Goal: Check status: Check status

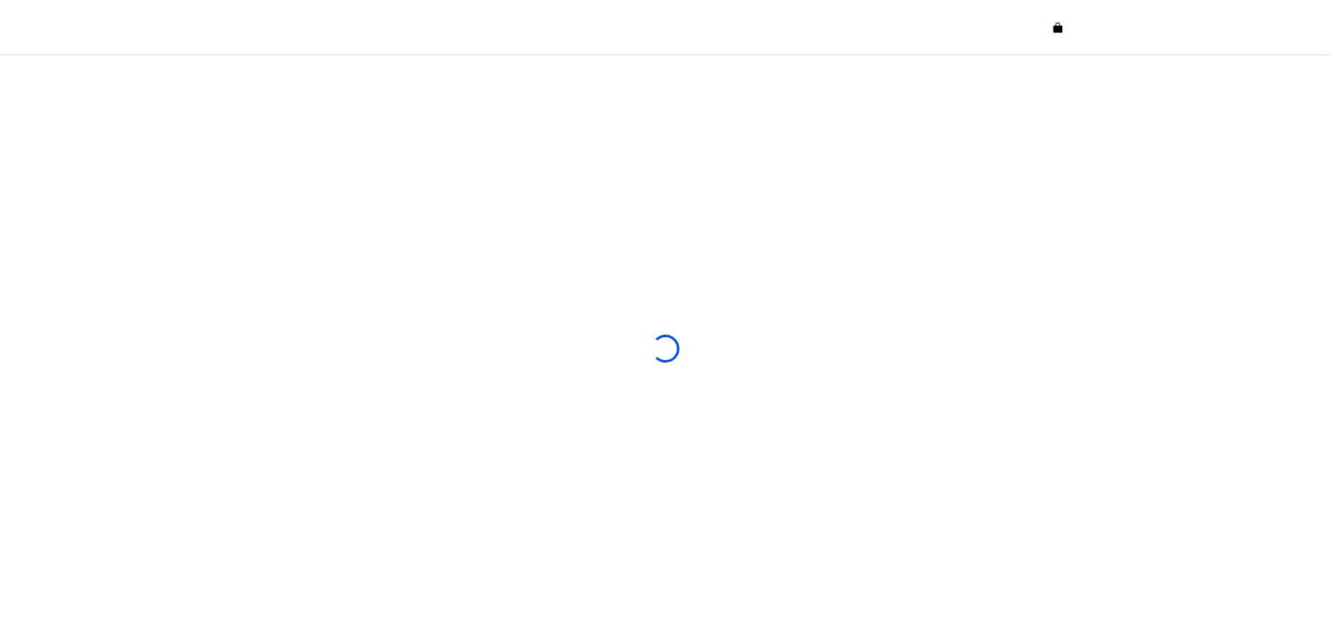
click at [97, 311] on div at bounding box center [665, 348] width 1331 height 587
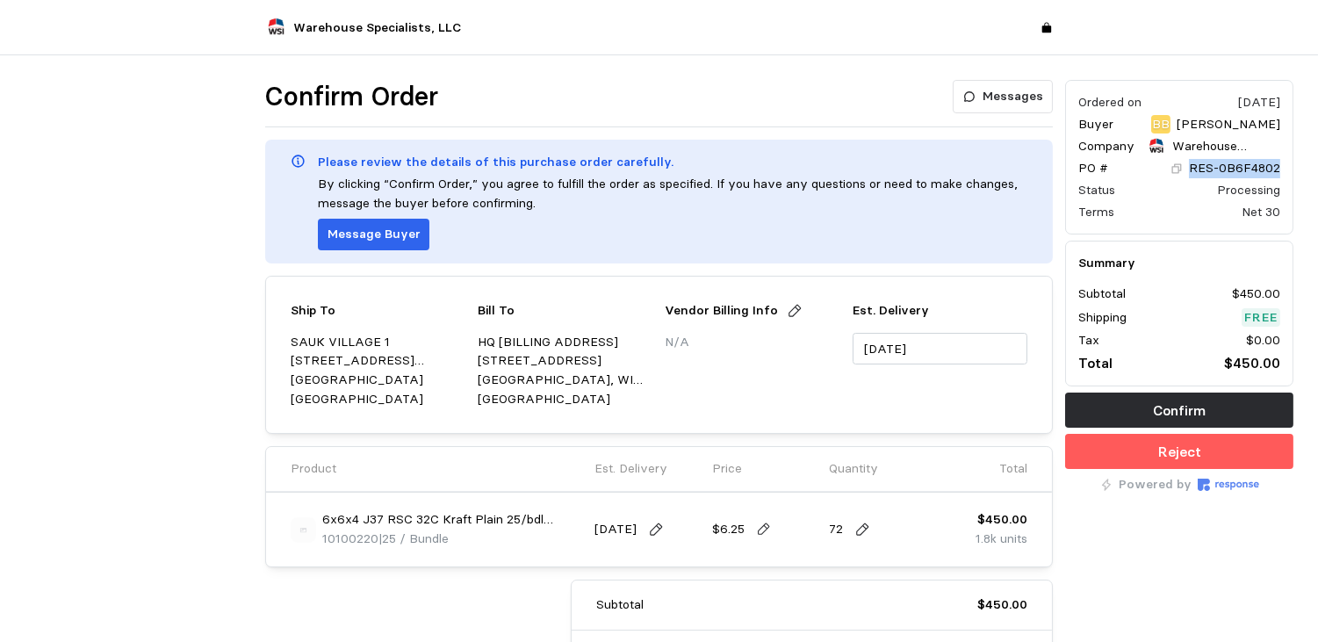
drag, startPoint x: 1281, startPoint y: 172, endPoint x: 1191, endPoint y: 169, distance: 90.5
click at [1191, 169] on div "Ordered on [DATE] Buyer BB [PERSON_NAME] Company Warehouse Specialists, LLC PO …" at bounding box center [1179, 157] width 228 height 155
drag, startPoint x: 1191, startPoint y: 169, endPoint x: 1204, endPoint y: 170, distance: 13.2
copy p "RES-0B6F4802"
click at [21, 432] on div at bounding box center [138, 430] width 241 height 713
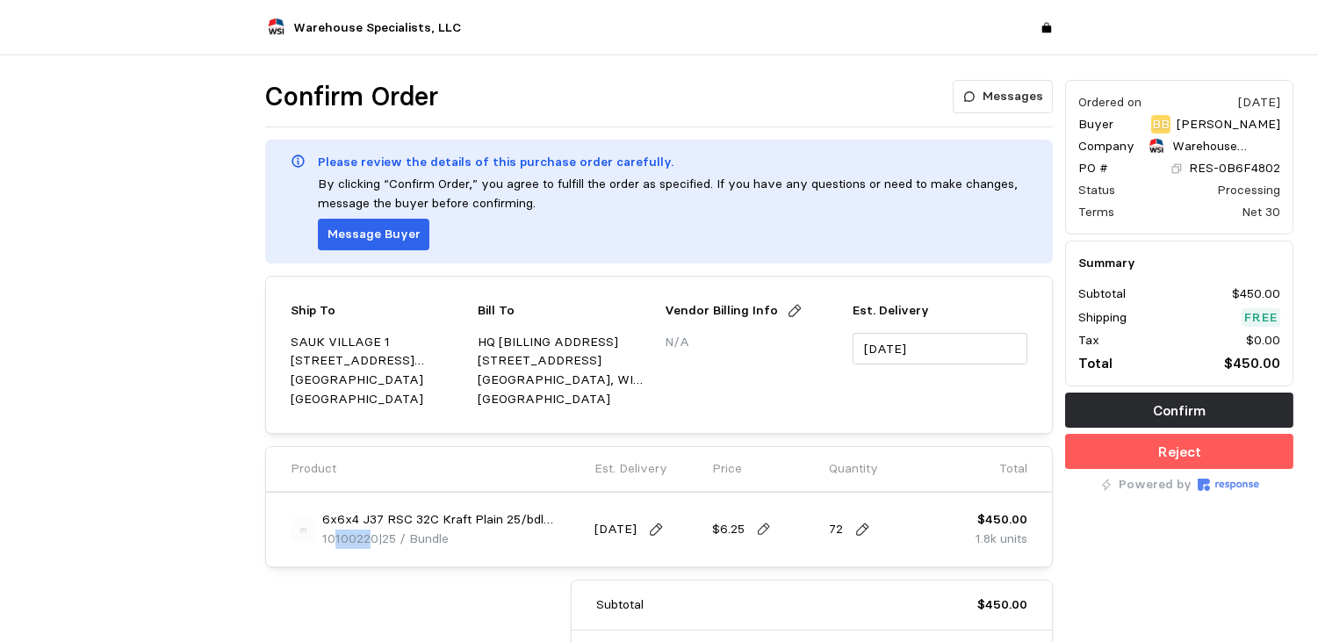
drag, startPoint x: 373, startPoint y: 535, endPoint x: 338, endPoint y: 537, distance: 35.2
click at [338, 537] on span "10100220" at bounding box center [350, 538] width 56 height 16
drag, startPoint x: 338, startPoint y: 537, endPoint x: 370, endPoint y: 544, distance: 32.4
click at [370, 544] on span "10100220" at bounding box center [350, 538] width 56 height 16
drag, startPoint x: 384, startPoint y: 537, endPoint x: 320, endPoint y: 538, distance: 64.1
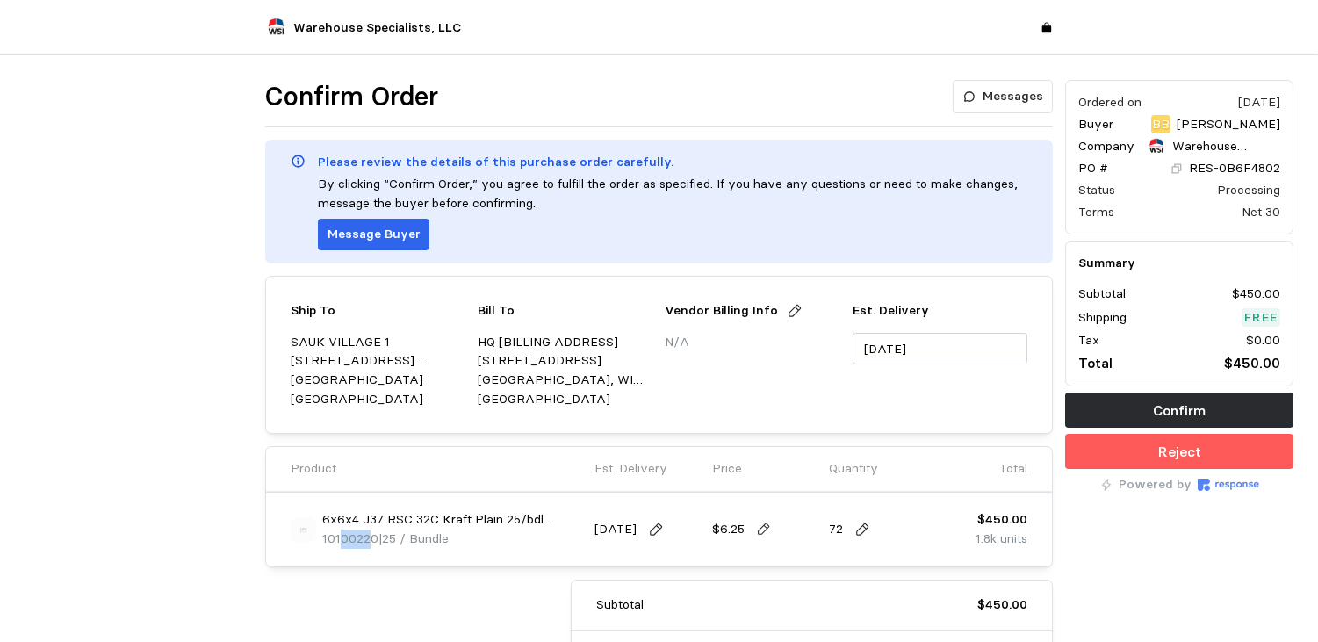
click at [320, 538] on div "6x6x4 J37 RSC 32C Kraft Plain 25/bdl 1500/un 10100220 | 25 / Bundle" at bounding box center [437, 529] width 292 height 38
copy p "10100220 |"
click at [61, 462] on div at bounding box center [138, 430] width 241 height 713
click at [102, 423] on div at bounding box center [138, 430] width 241 height 713
click at [458, 524] on p "6x6x4 J37 RSC 32C Kraft Plain 25/bdl 1500/un" at bounding box center [452, 519] width 261 height 19
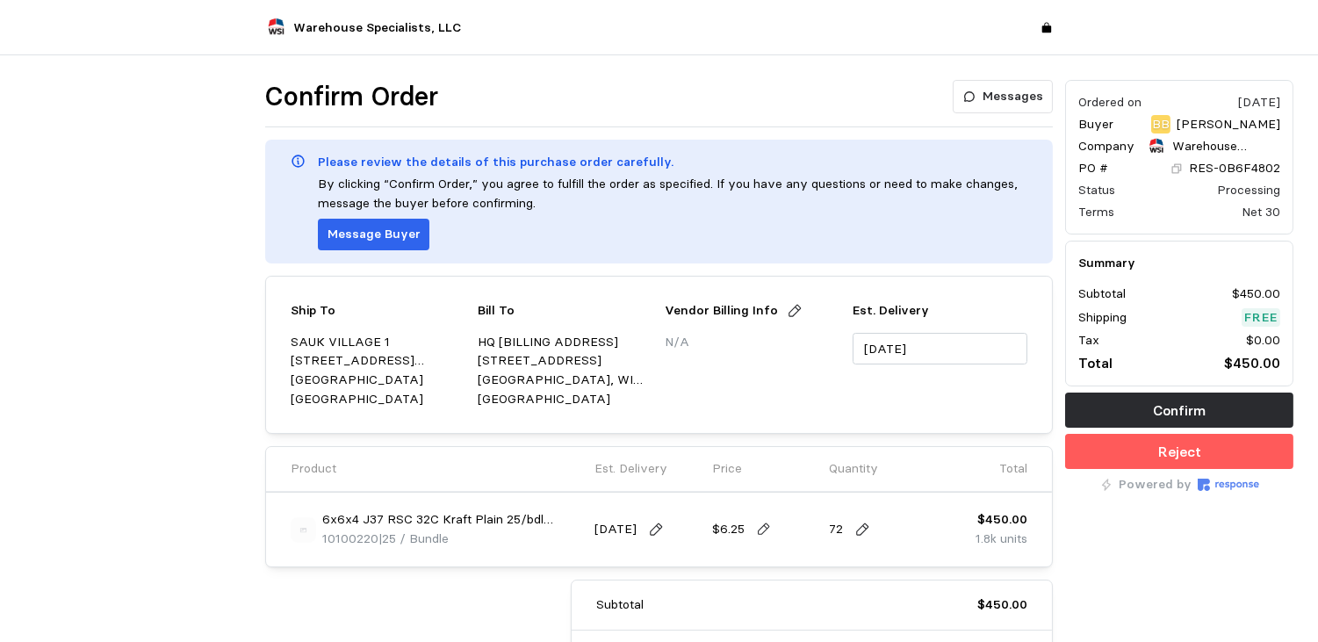
click at [1221, 562] on div "Ordered on [DATE] Buyer BB [PERSON_NAME] Company Warehouse Specialists, LLC PO …" at bounding box center [1179, 430] width 241 height 713
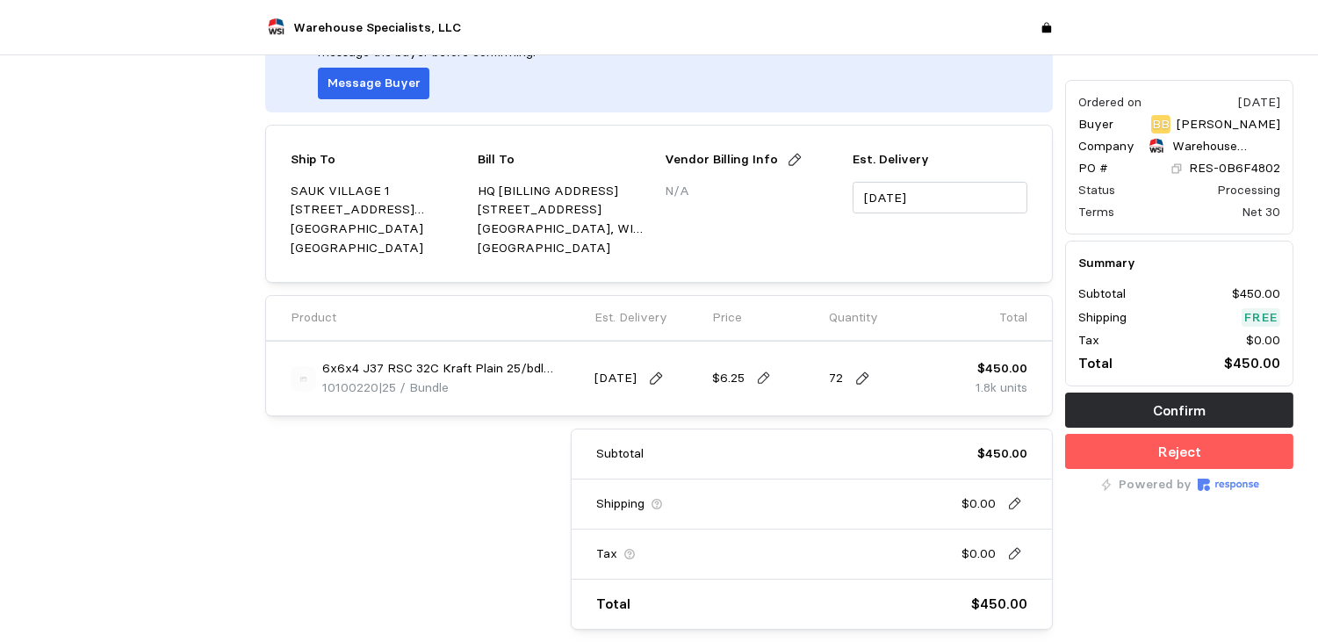
scroll to position [154, 0]
click at [1287, 549] on div "Ordered on [DATE] Buyer BB [PERSON_NAME] Company Warehouse Specialists, LLC PO …" at bounding box center [1179, 276] width 241 height 713
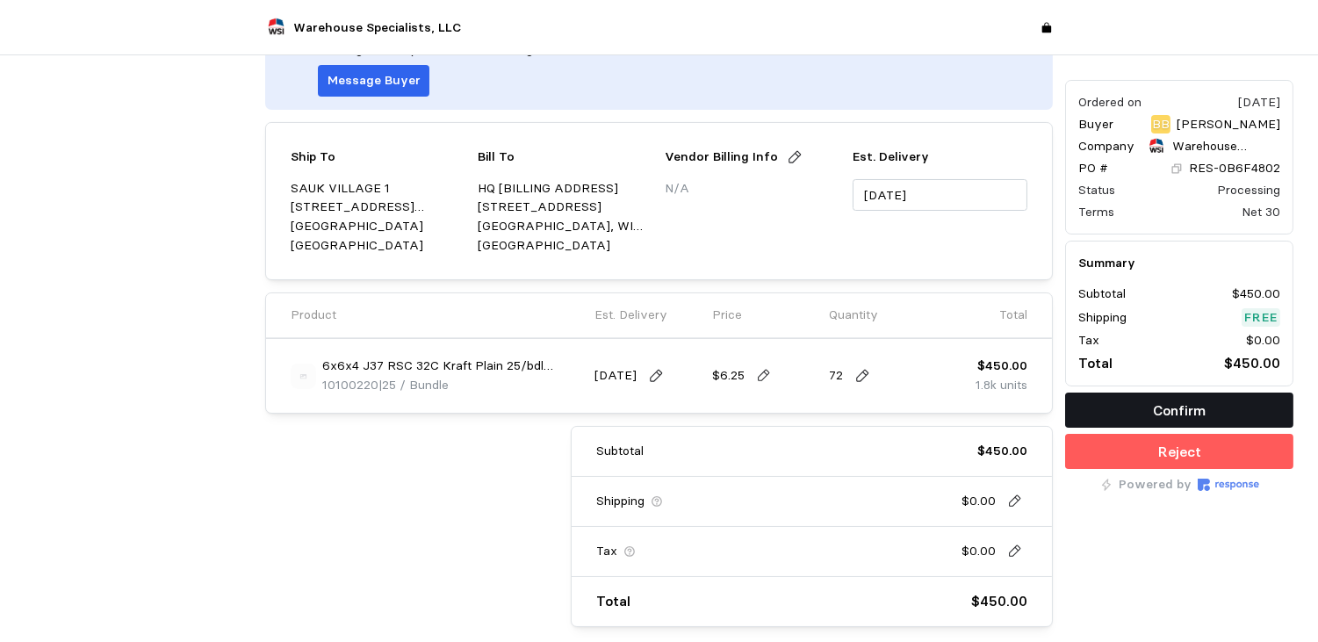
click at [1183, 400] on p "Confirm" at bounding box center [1179, 411] width 53 height 22
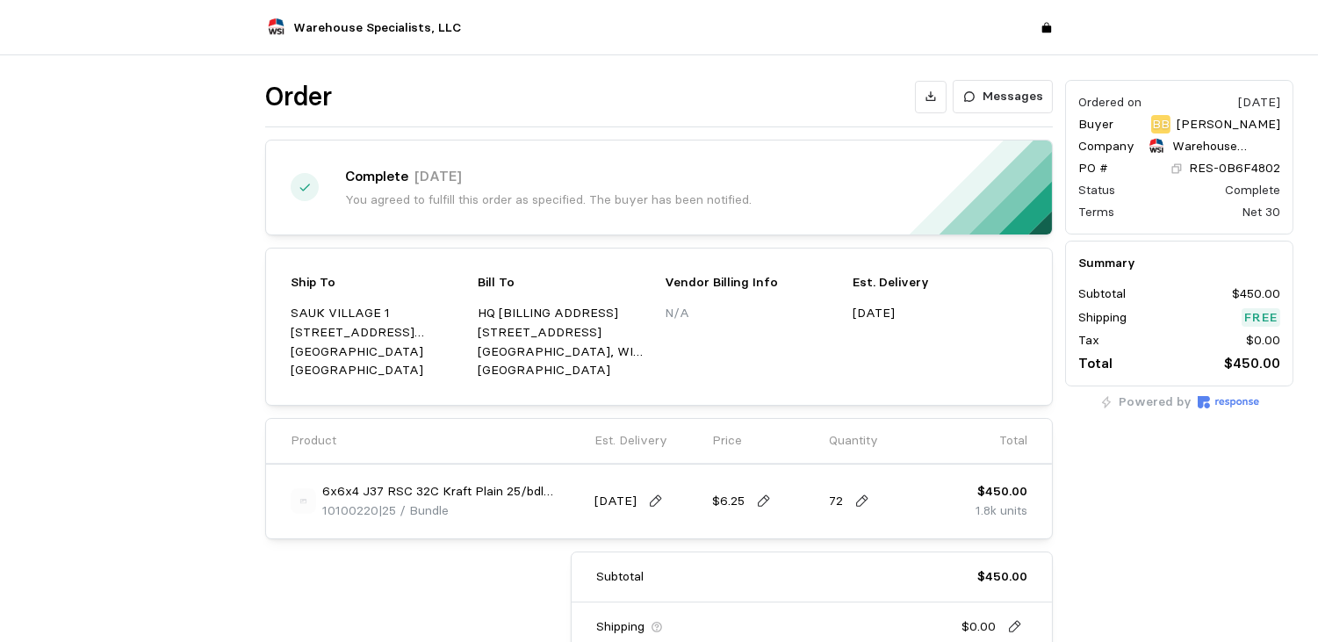
scroll to position [0, 0]
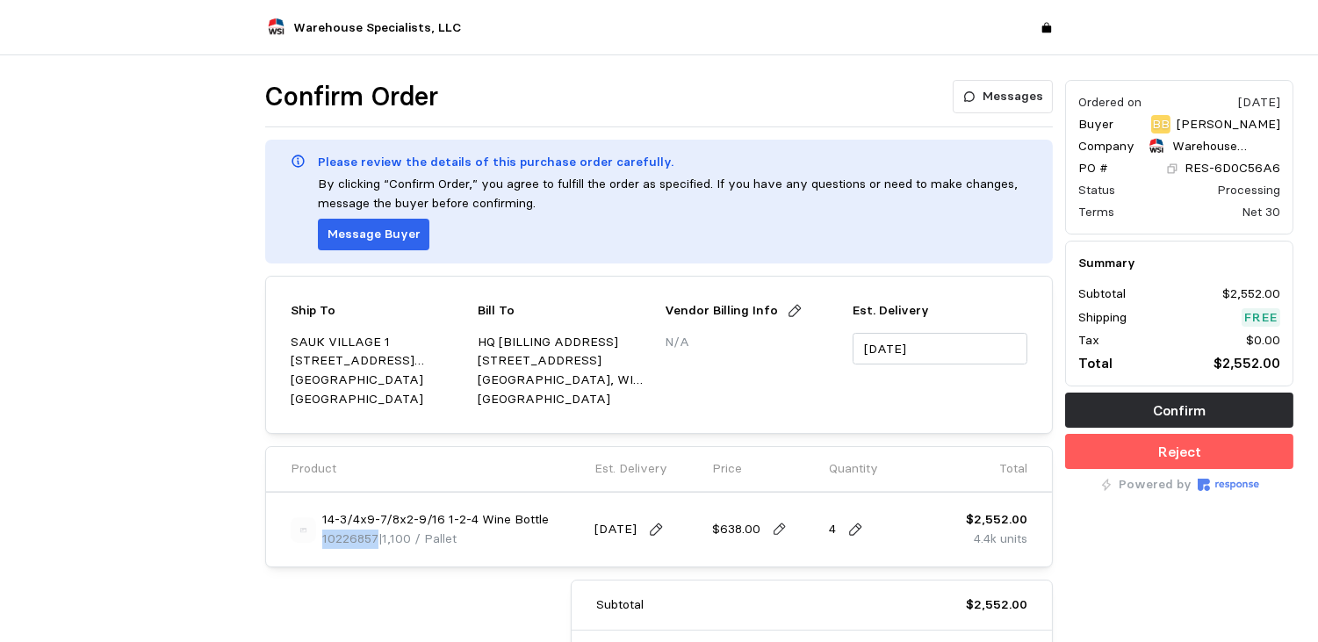
drag, startPoint x: 377, startPoint y: 540, endPoint x: 322, endPoint y: 542, distance: 54.5
click at [322, 542] on p "10226857 | 1,100 / Pallet" at bounding box center [389, 539] width 134 height 19
drag, startPoint x: 1281, startPoint y: 166, endPoint x: 1185, endPoint y: 162, distance: 95.8
click at [1185, 162] on div "Ordered on Sep 4, 2025 Buyer BB Bryce Buntin Company Warehouse Specialists, LLC…" at bounding box center [1179, 157] width 228 height 155
copy p "RES-6D0C56A6"
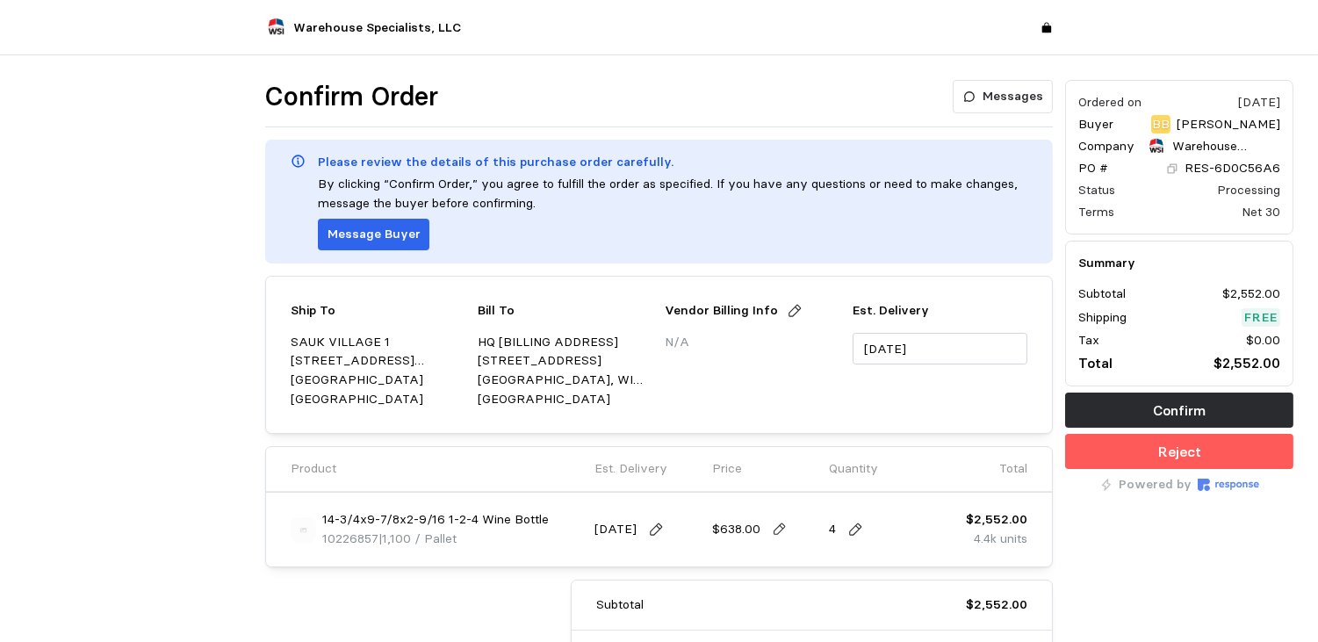
click at [28, 293] on div at bounding box center [138, 430] width 241 height 713
drag, startPoint x: 377, startPoint y: 542, endPoint x: 323, endPoint y: 541, distance: 53.6
click at [323, 541] on span "10226857" at bounding box center [350, 538] width 56 height 16
copy span "10226857"
click at [1266, 403] on button "Confirm" at bounding box center [1179, 410] width 228 height 35
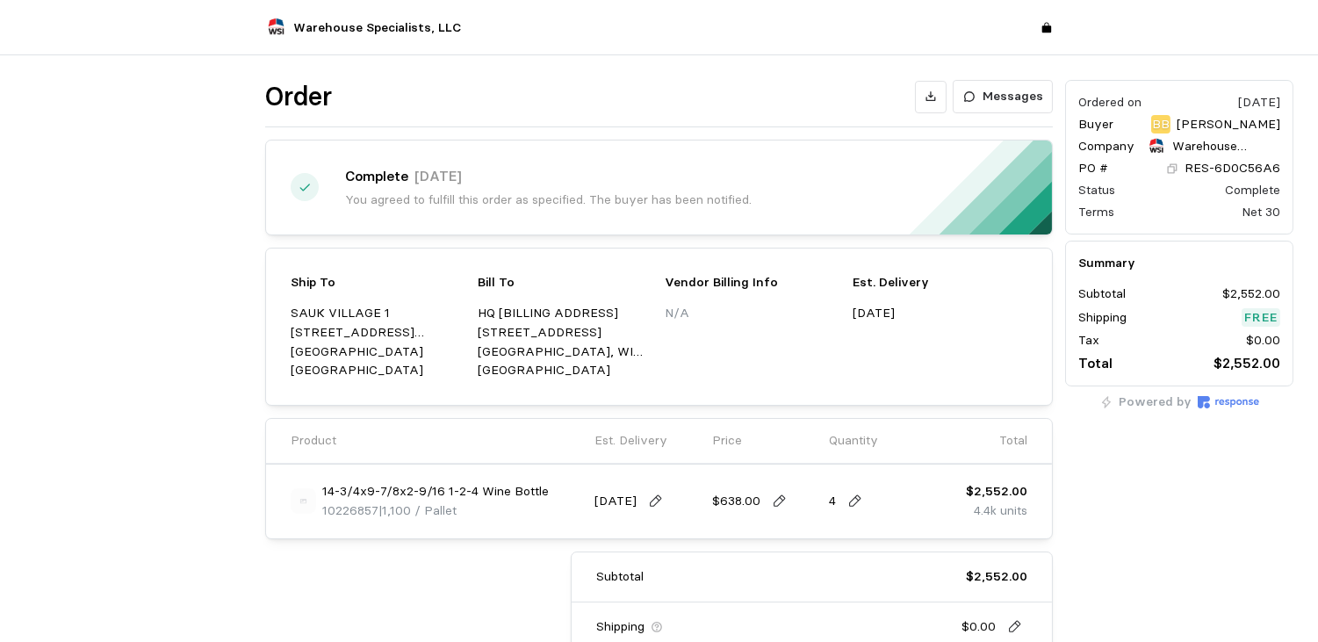
click at [1175, 90] on div "Ordered on Sep 4, 2025 Buyer BB Bryce Buntin Company Warehouse Specialists, LLC…" at bounding box center [1179, 157] width 228 height 155
